Goal: Information Seeking & Learning: Learn about a topic

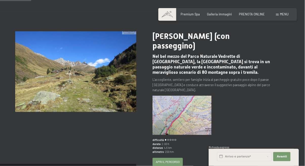
click at [169, 160] on span "Apri il percorso" at bounding box center [168, 162] width 24 height 4
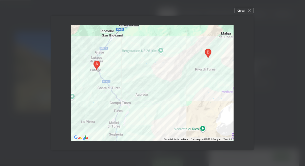
click at [250, 12] on icon at bounding box center [249, 10] width 3 height 3
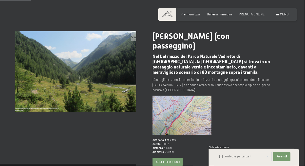
click at [239, 77] on p "L'accogliente, sentiero per famiglie inizia al parcheggio gratuito poco dopo il…" at bounding box center [213, 84] width 121 height 15
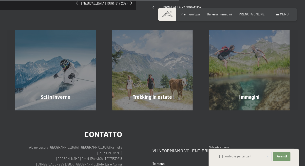
scroll to position [192, 0]
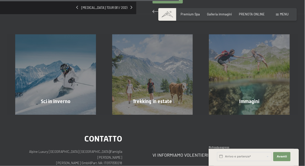
click at [161, 87] on div "Trekking in estate mostra altro" at bounding box center [152, 74] width 97 height 81
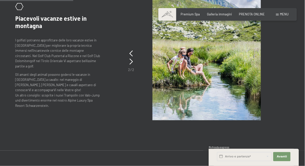
scroll to position [599, 0]
